Goal: Information Seeking & Learning: Learn about a topic

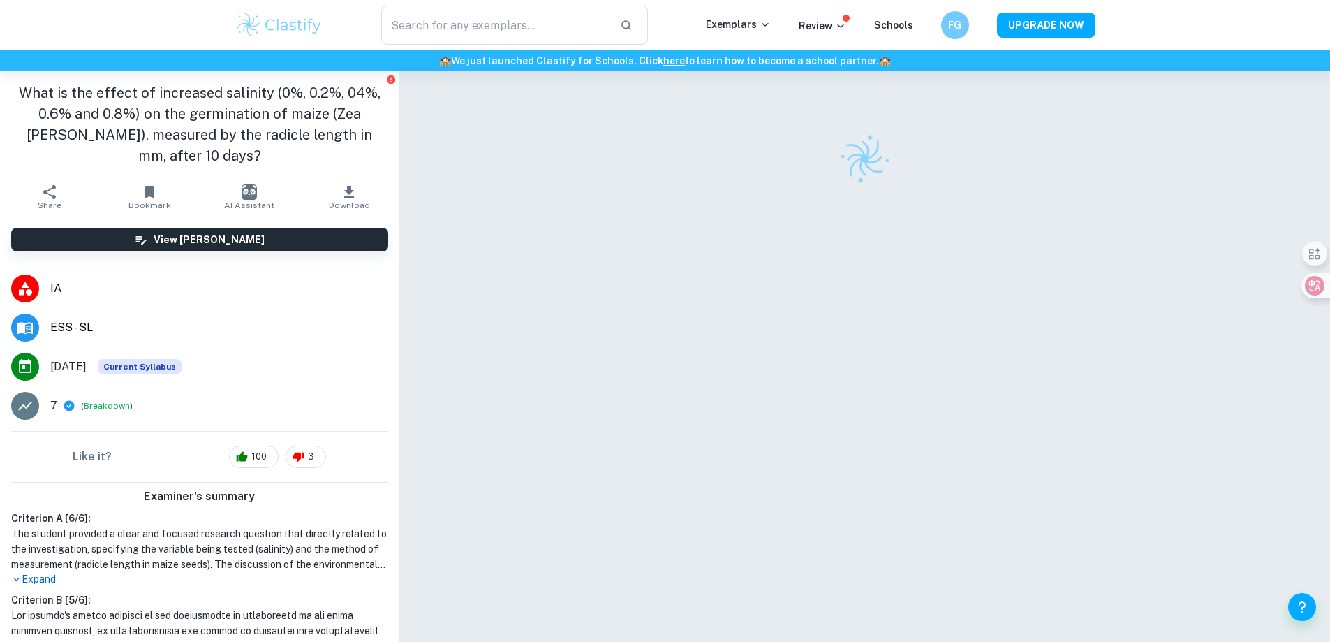
drag, startPoint x: 795, startPoint y: 224, endPoint x: 732, endPoint y: 209, distance: 65.2
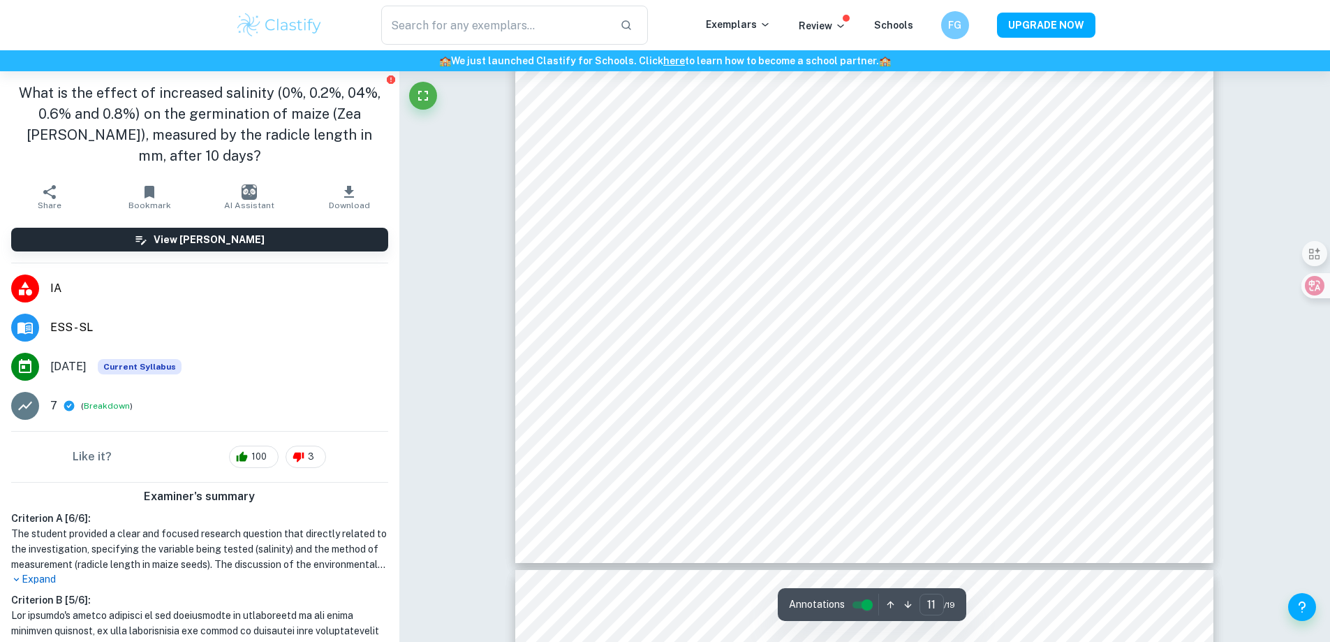
scroll to position [10688, 0]
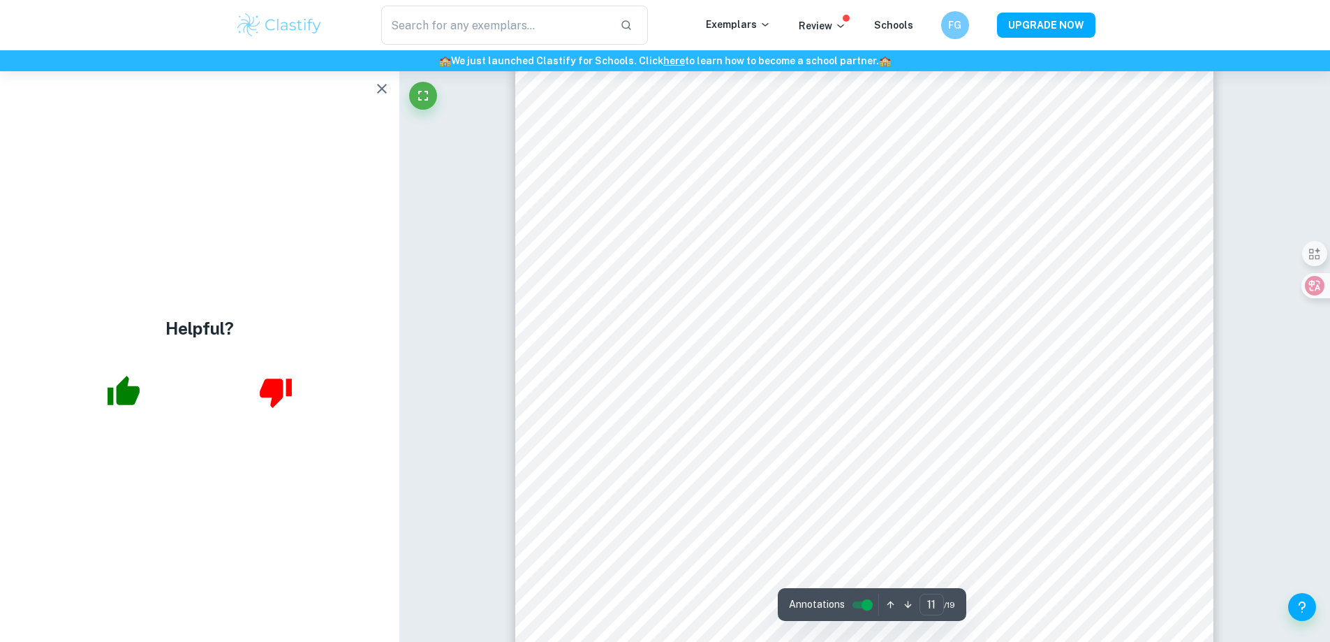
click at [385, 84] on icon "button" at bounding box center [382, 88] width 17 height 17
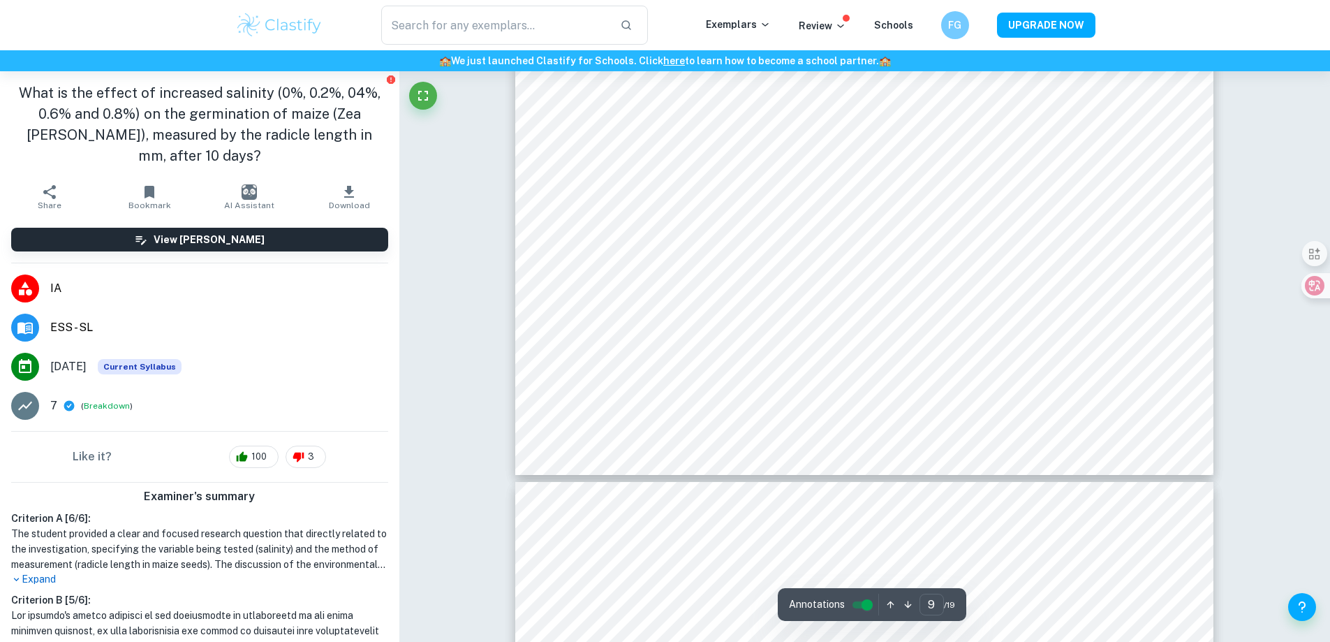
scroll to position [8323, 0]
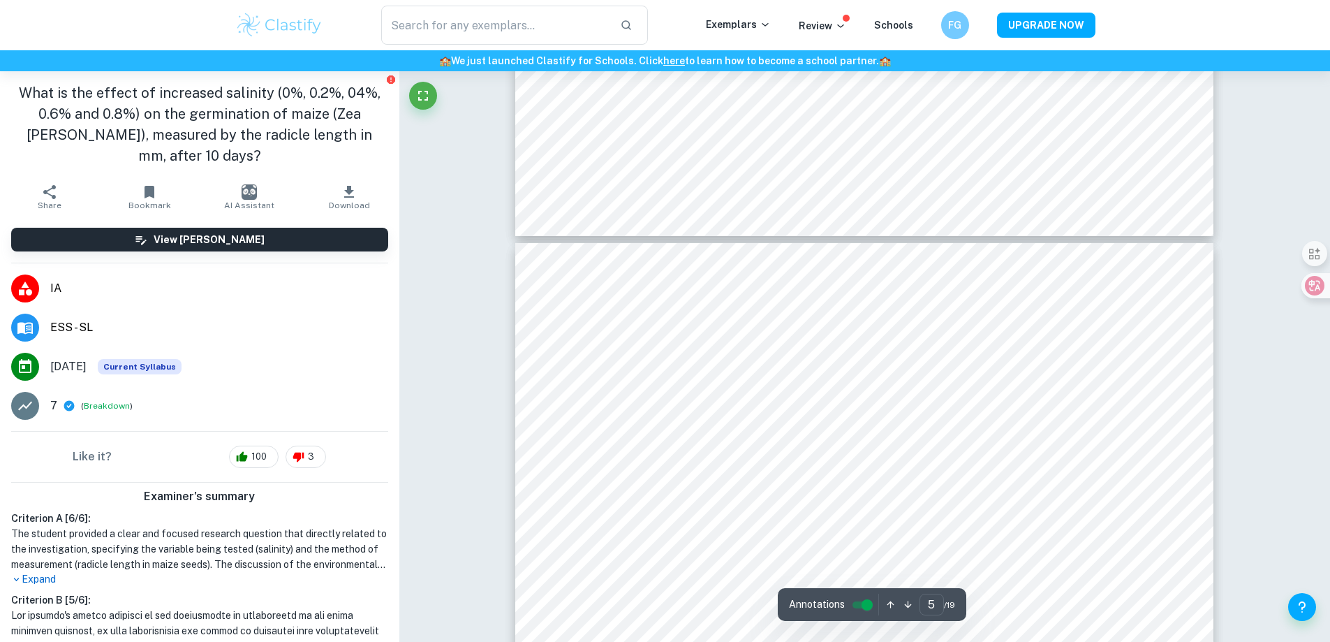
type input "4"
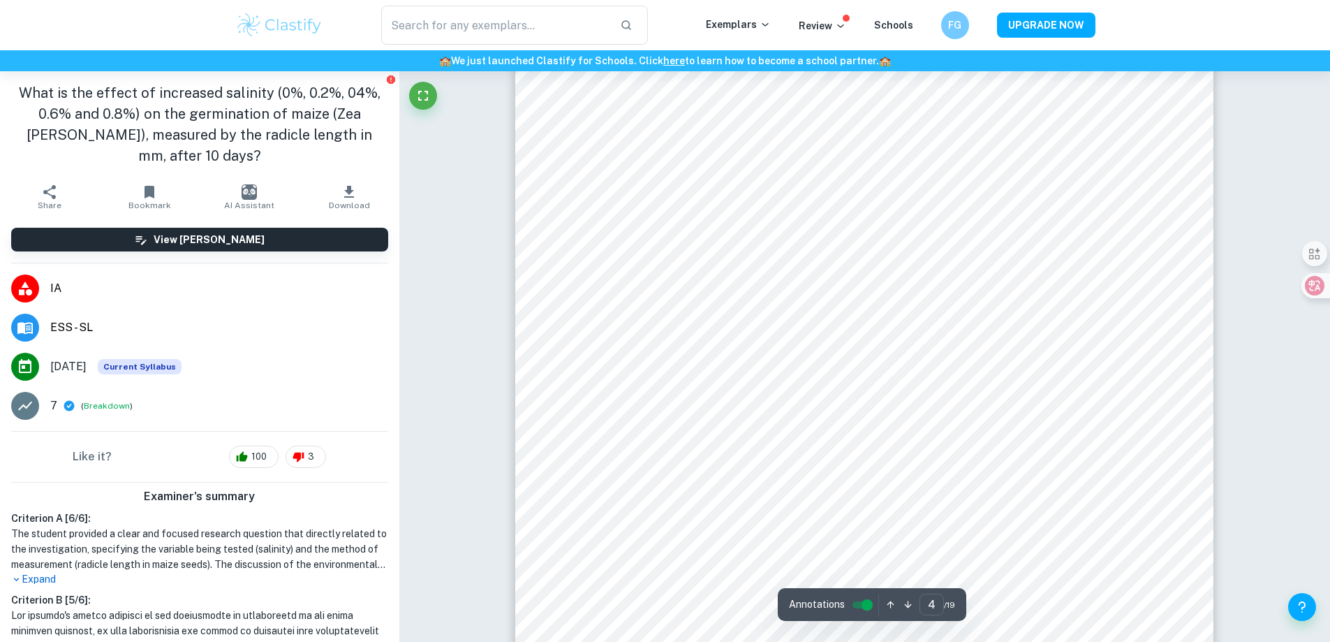
scroll to position [3388, 0]
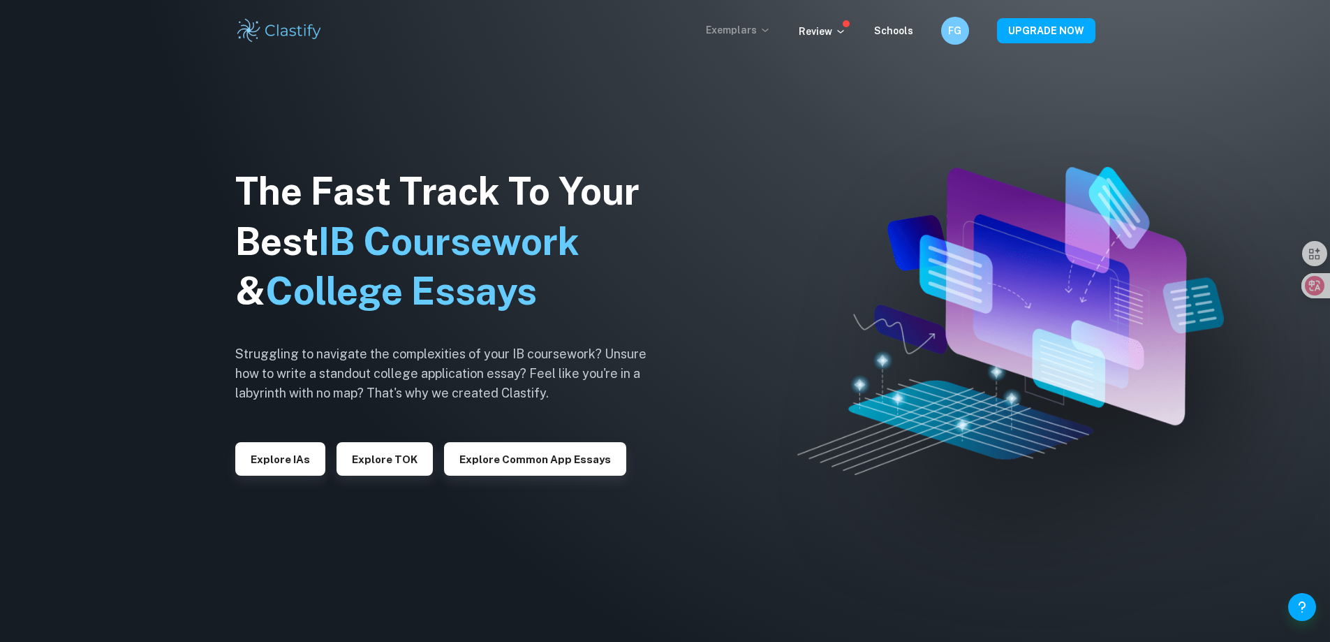
click at [751, 36] on p "Exemplars" at bounding box center [738, 29] width 65 height 15
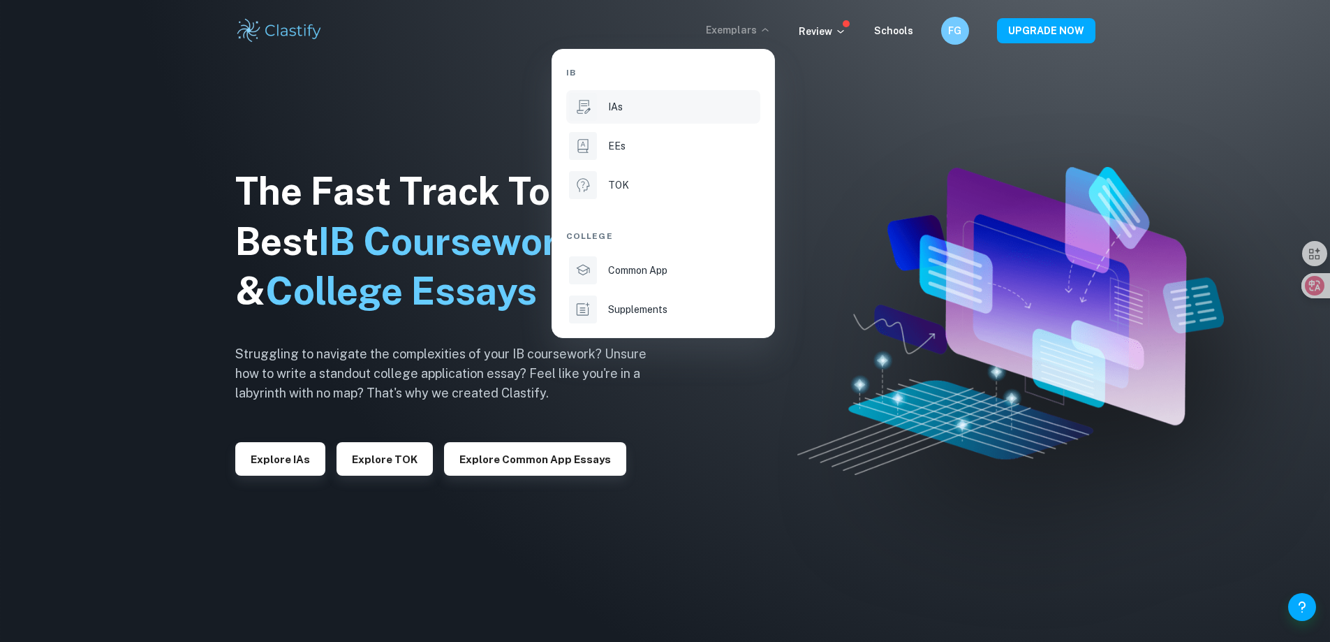
click at [601, 117] on li "IAs" at bounding box center [663, 107] width 194 height 34
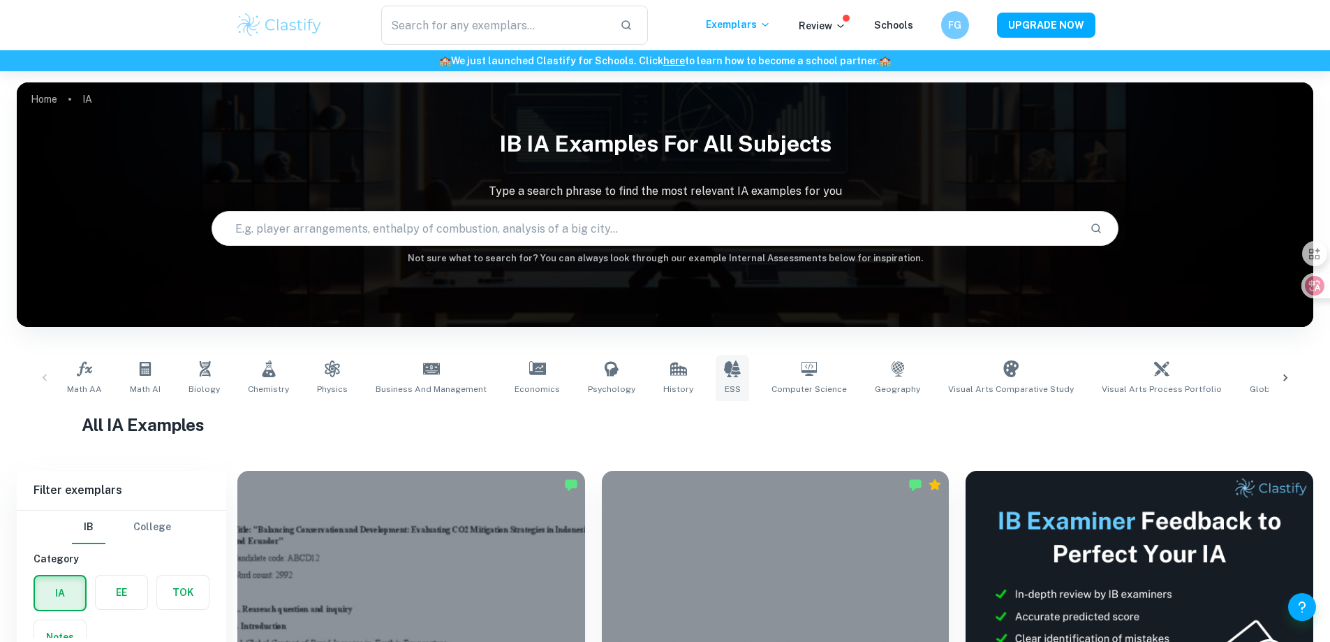
drag, startPoint x: 733, startPoint y: 374, endPoint x: 721, endPoint y: 374, distance: 11.9
click at [728, 374] on div "Math AA Math AI Biology Chemistry Physics Business and Management Economics Psy…" at bounding box center [664, 378] width 1207 height 46
click at [724, 374] on icon at bounding box center [732, 368] width 17 height 17
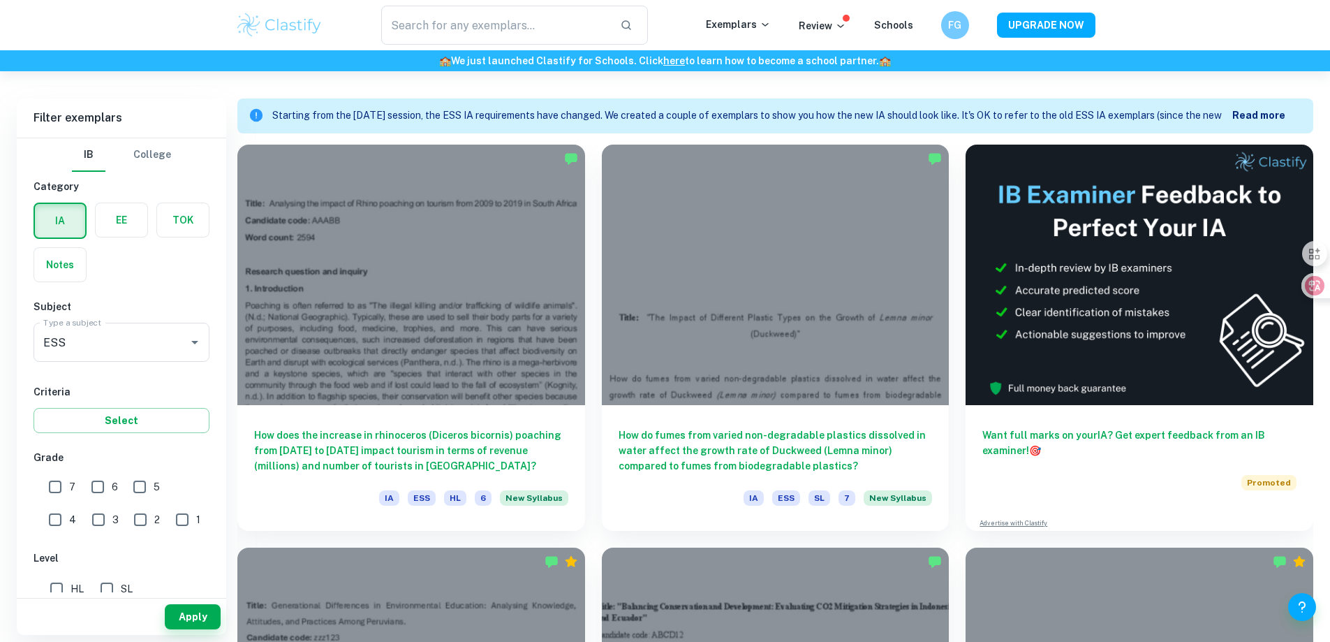
scroll to position [93, 0]
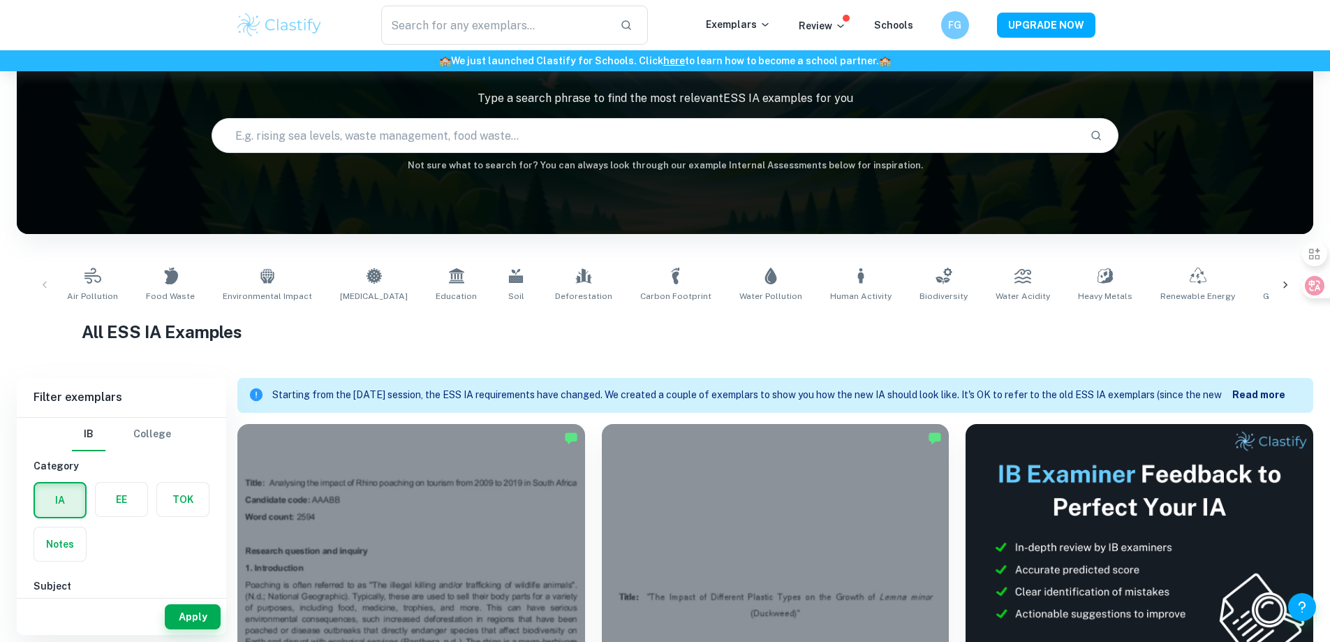
click at [545, 141] on input "text" at bounding box center [645, 135] width 867 height 39
type input "root length"
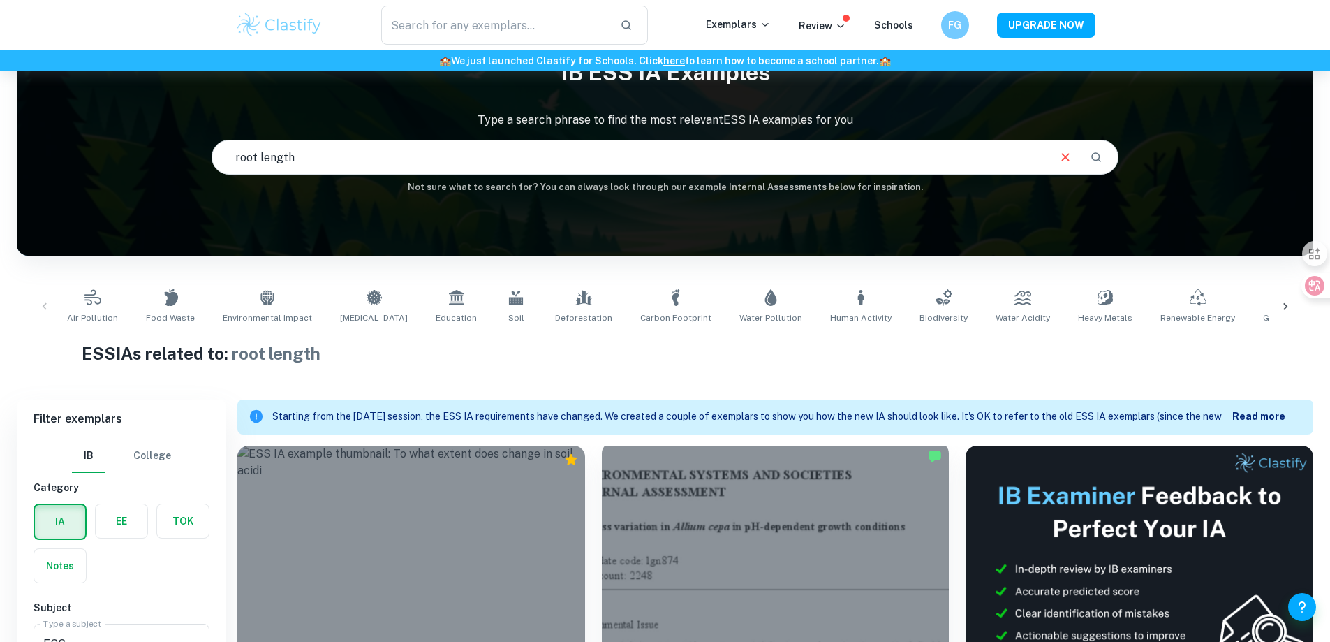
scroll to position [351, 0]
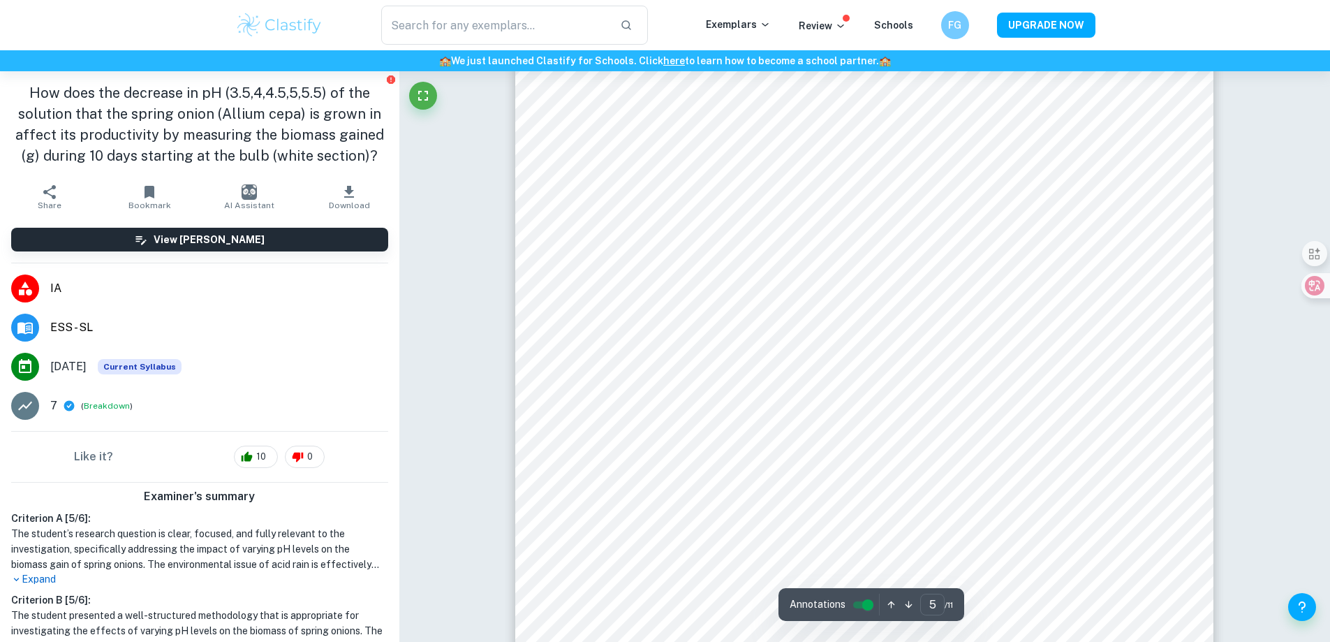
scroll to position [4097, 0]
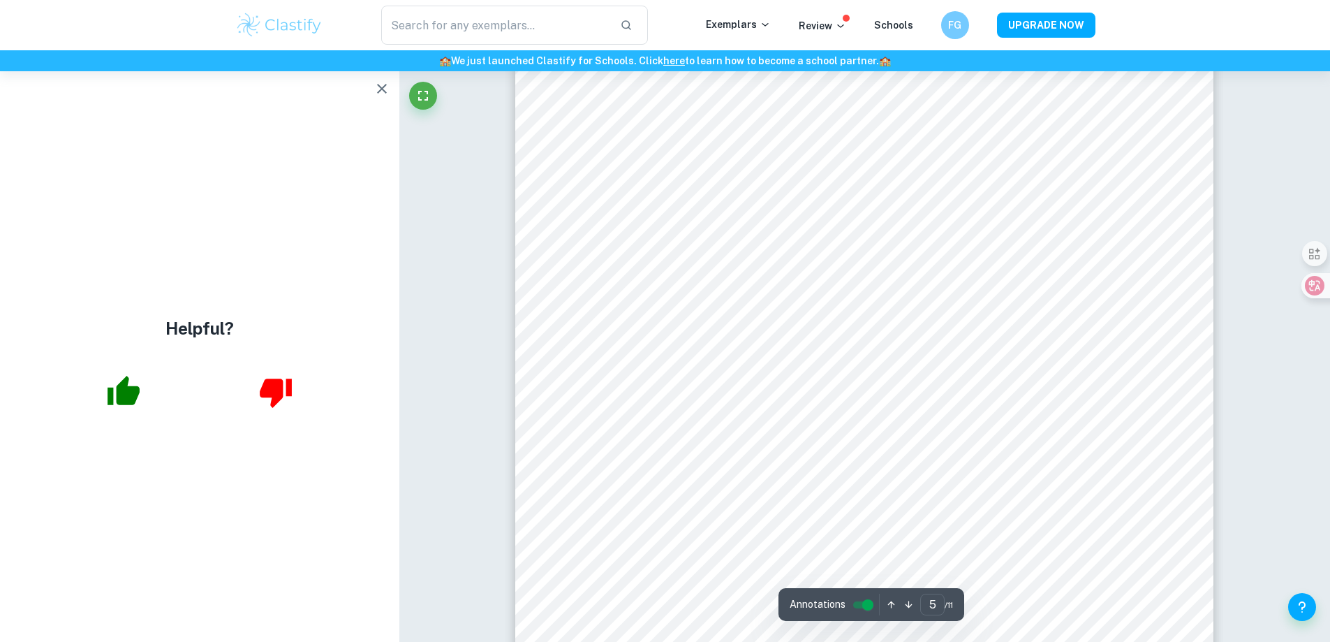
click at [371, 90] on button "button" at bounding box center [382, 89] width 28 height 28
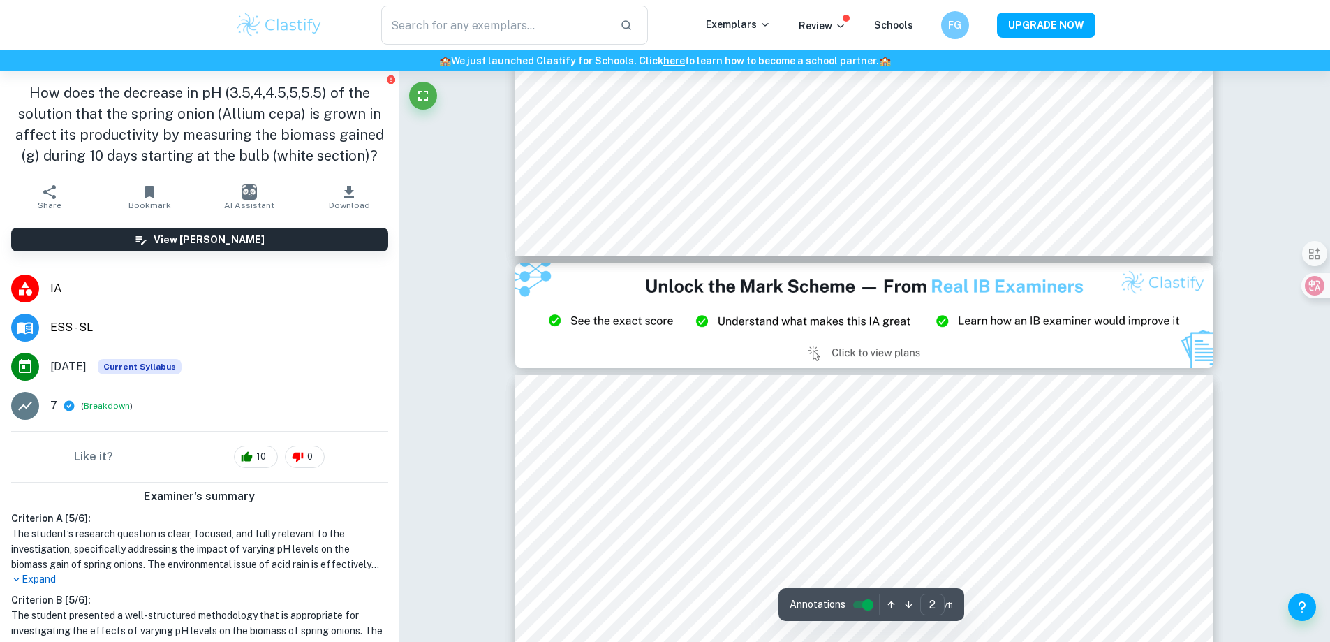
scroll to position [1662, 0]
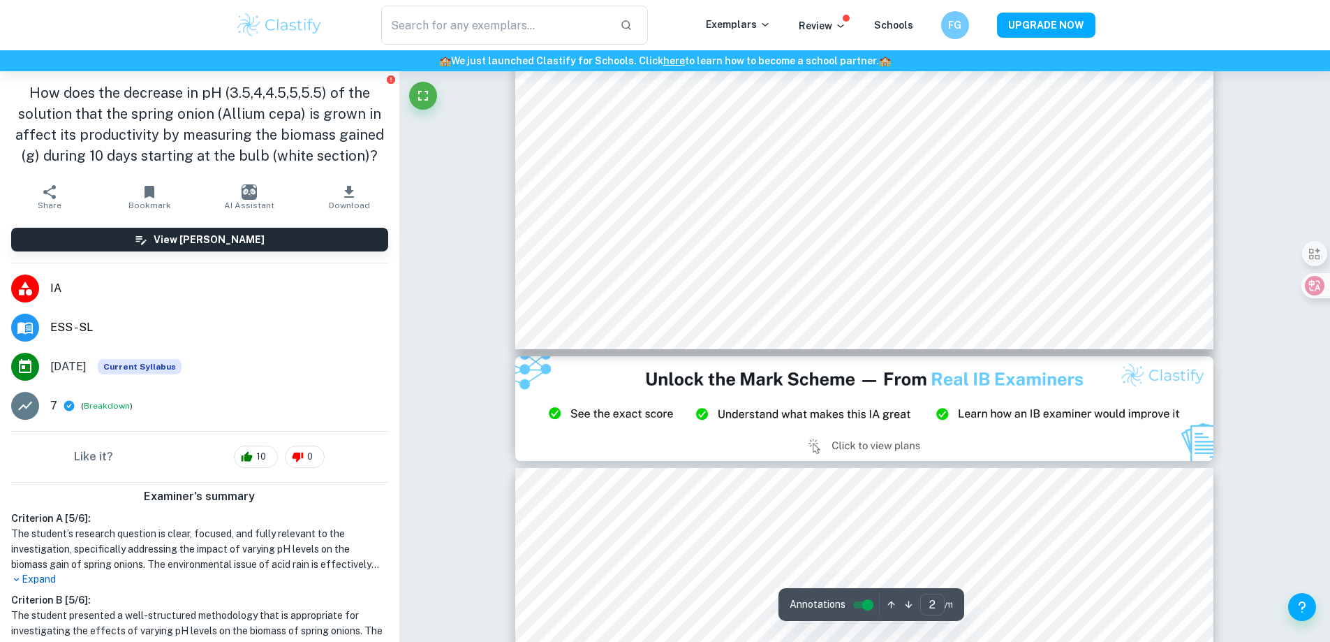
click at [673, 368] on img at bounding box center [864, 408] width 698 height 105
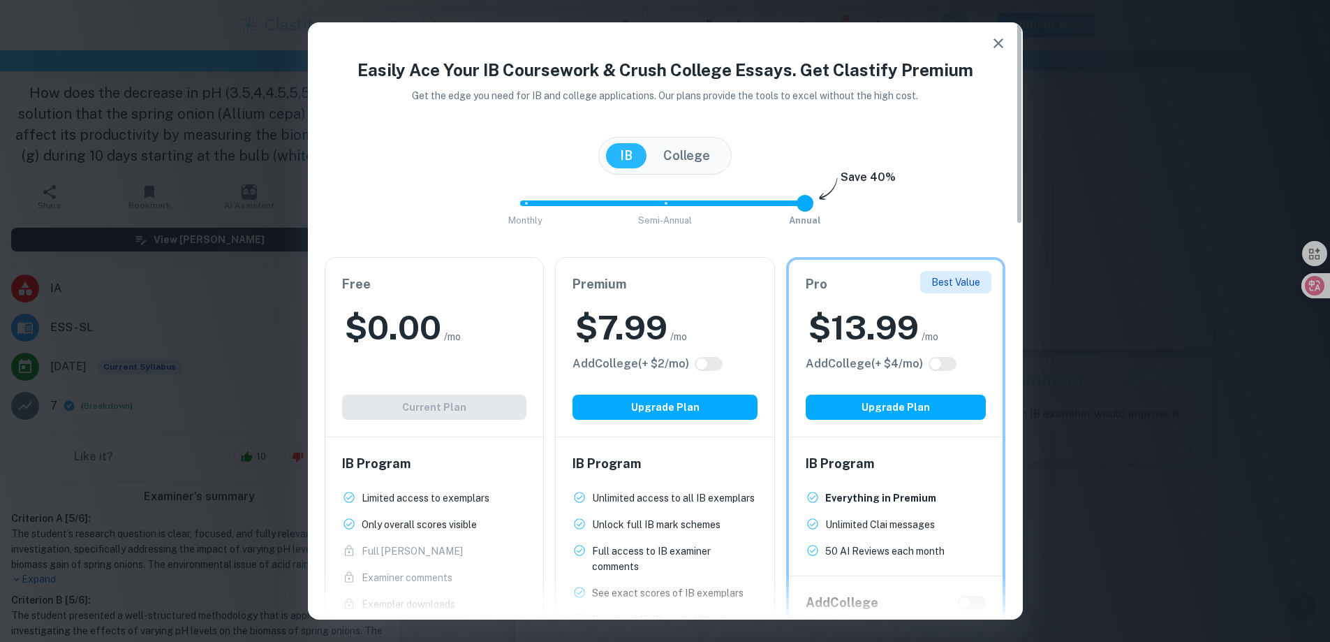
click at [992, 54] on button "button" at bounding box center [999, 43] width 28 height 28
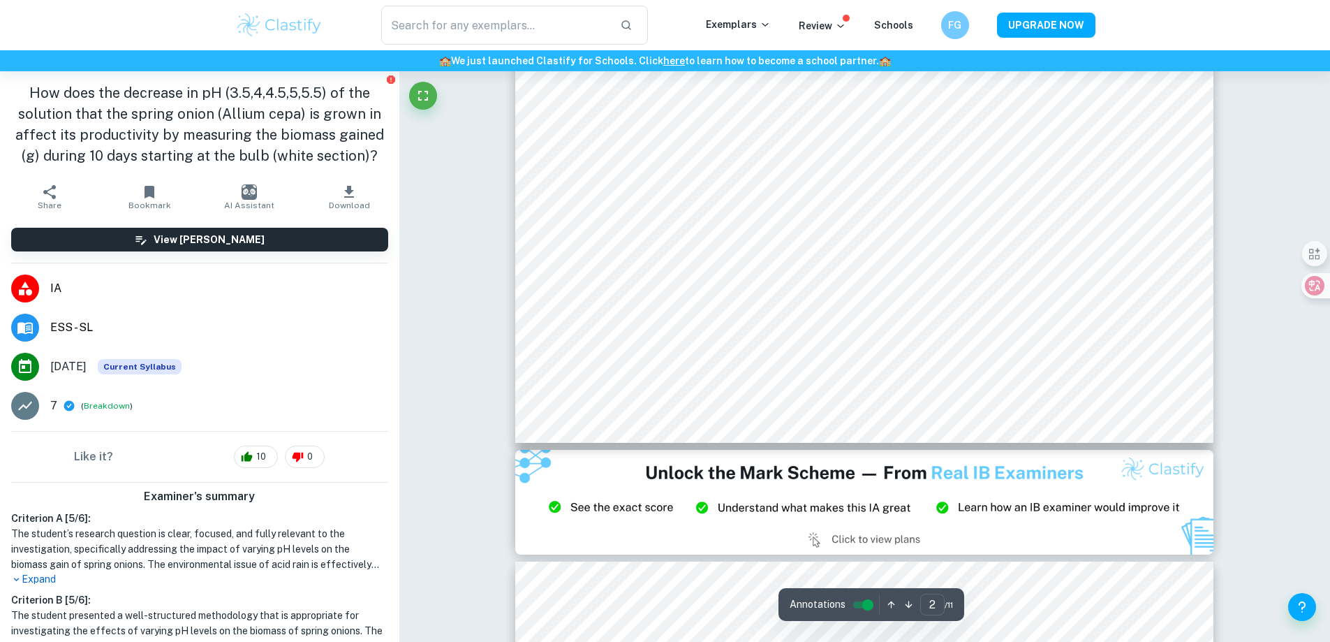
scroll to position [1755, 0]
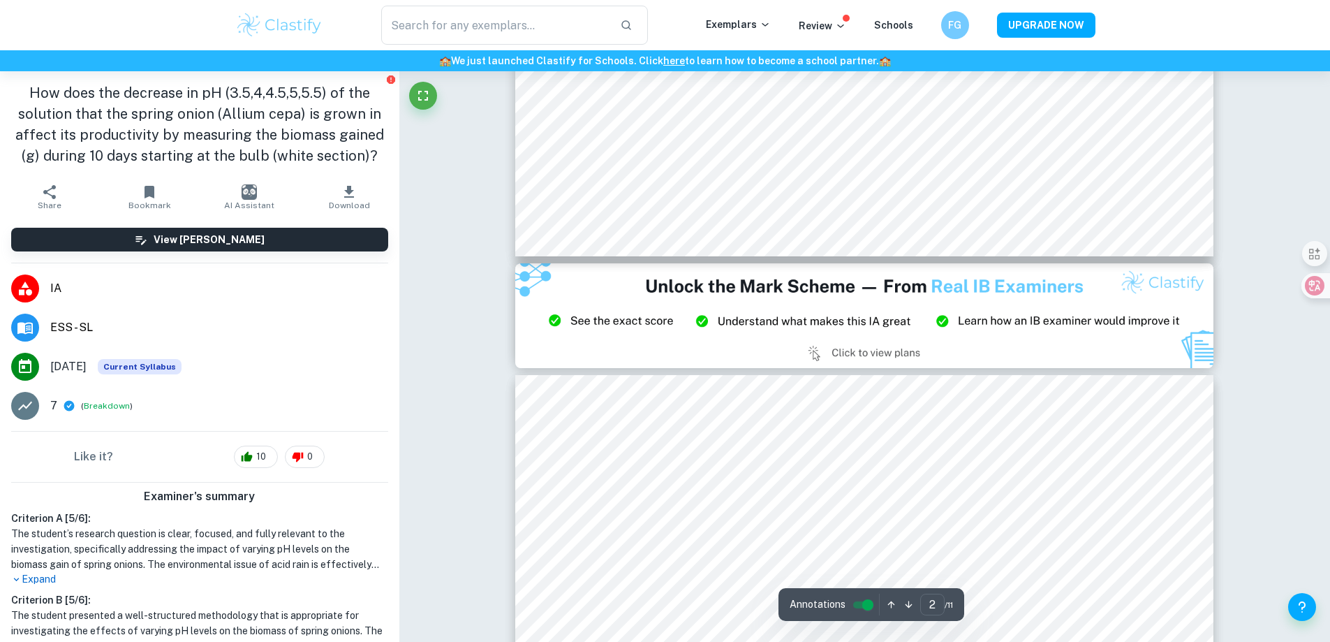
click at [883, 296] on img at bounding box center [864, 315] width 698 height 105
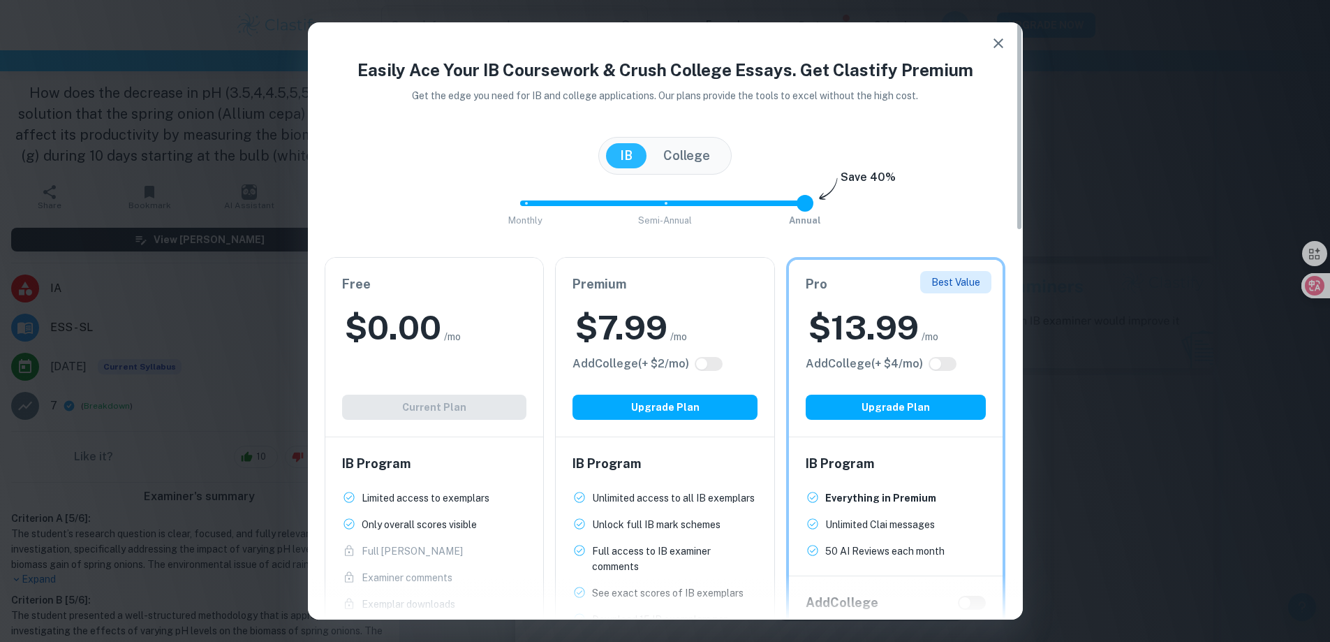
click at [731, 248] on div "Premium $ 7.99 /mo Add College (+ $ 2 /mo) Upgrade Plan IB Program Unlimited ac…" at bounding box center [659, 604] width 231 height 716
click at [990, 54] on button "button" at bounding box center [999, 43] width 28 height 28
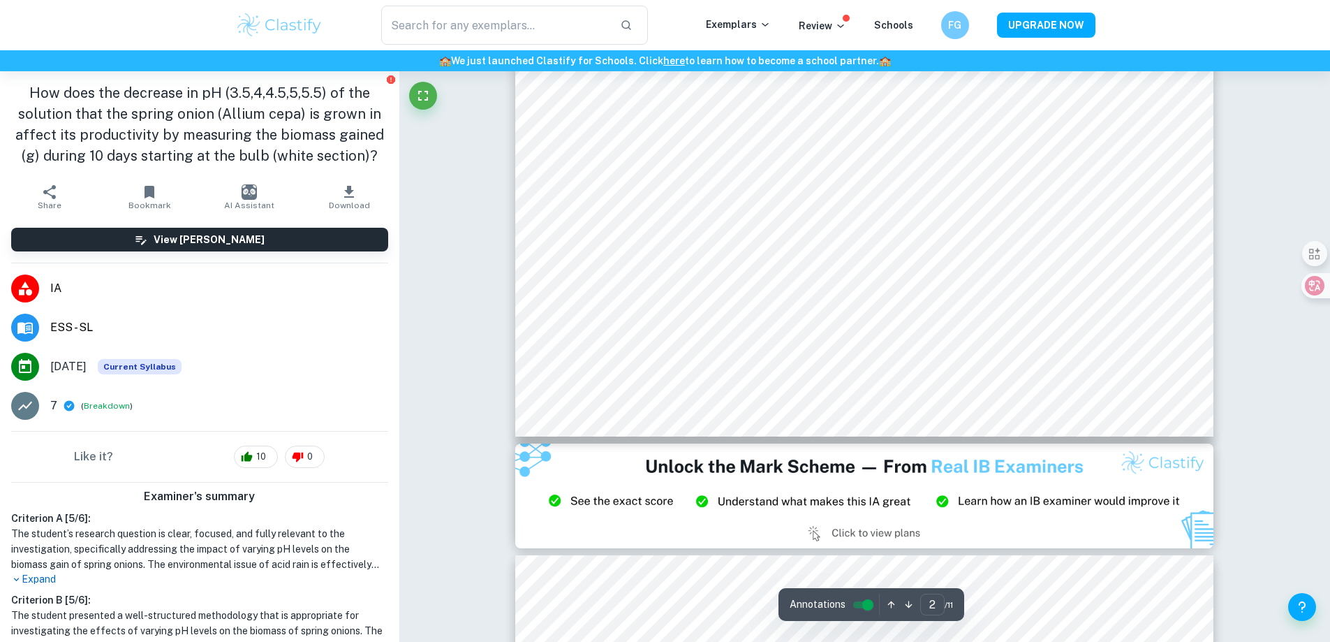
scroll to position [1668, 0]
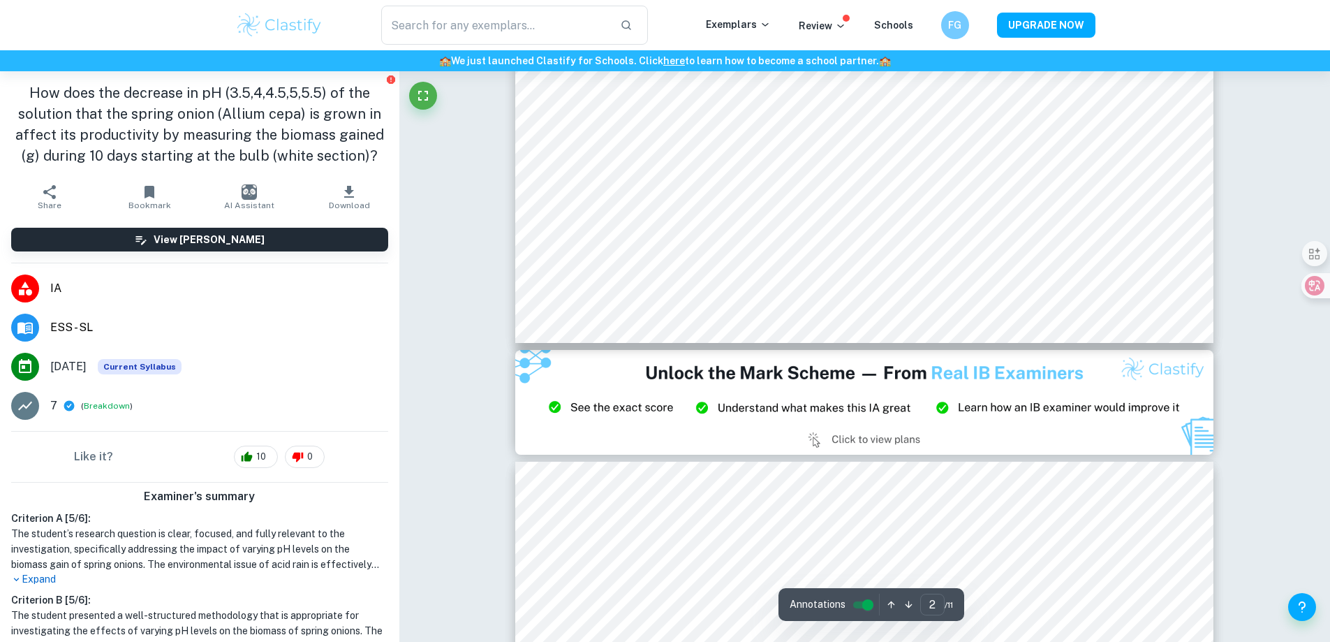
drag, startPoint x: 848, startPoint y: 397, endPoint x: 835, endPoint y: 402, distance: 13.9
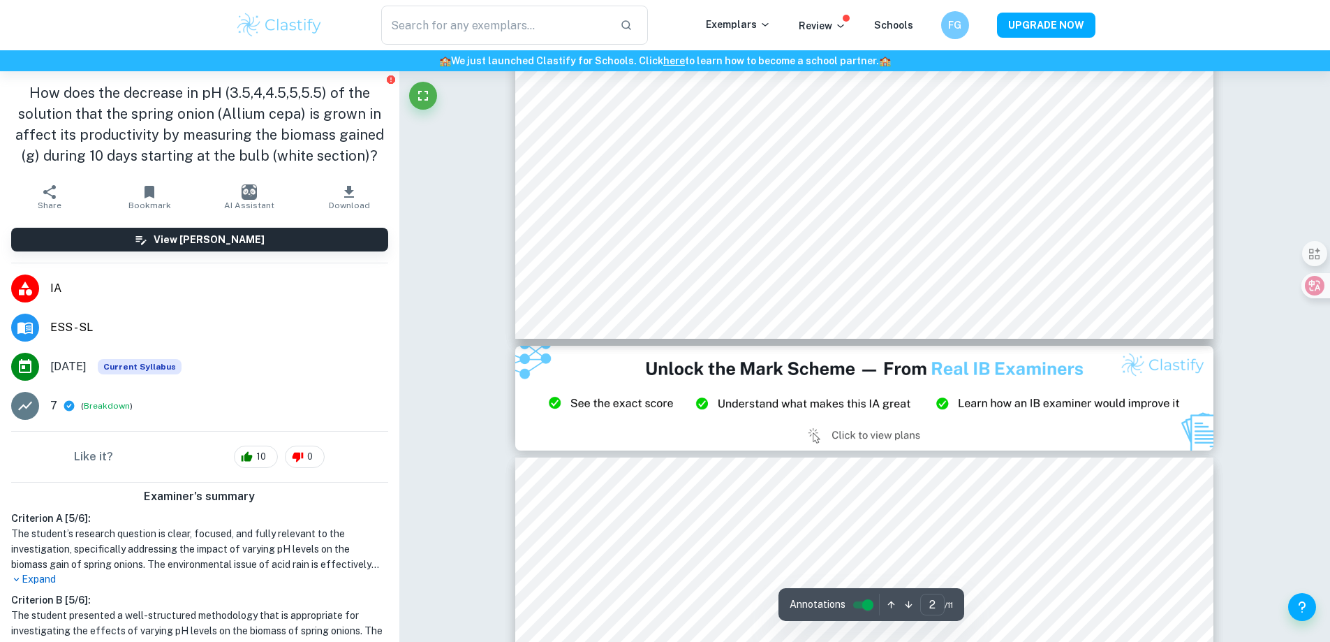
scroll to position [1765, 0]
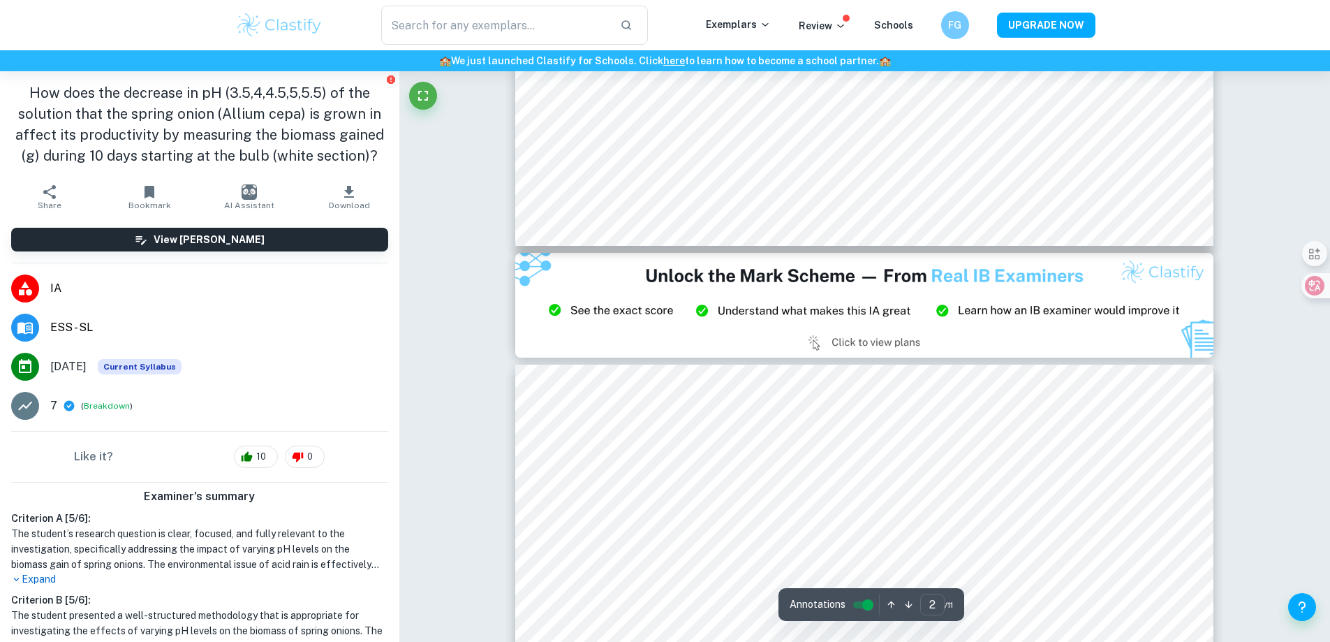
type input "3"
